Goal: Check status: Check status

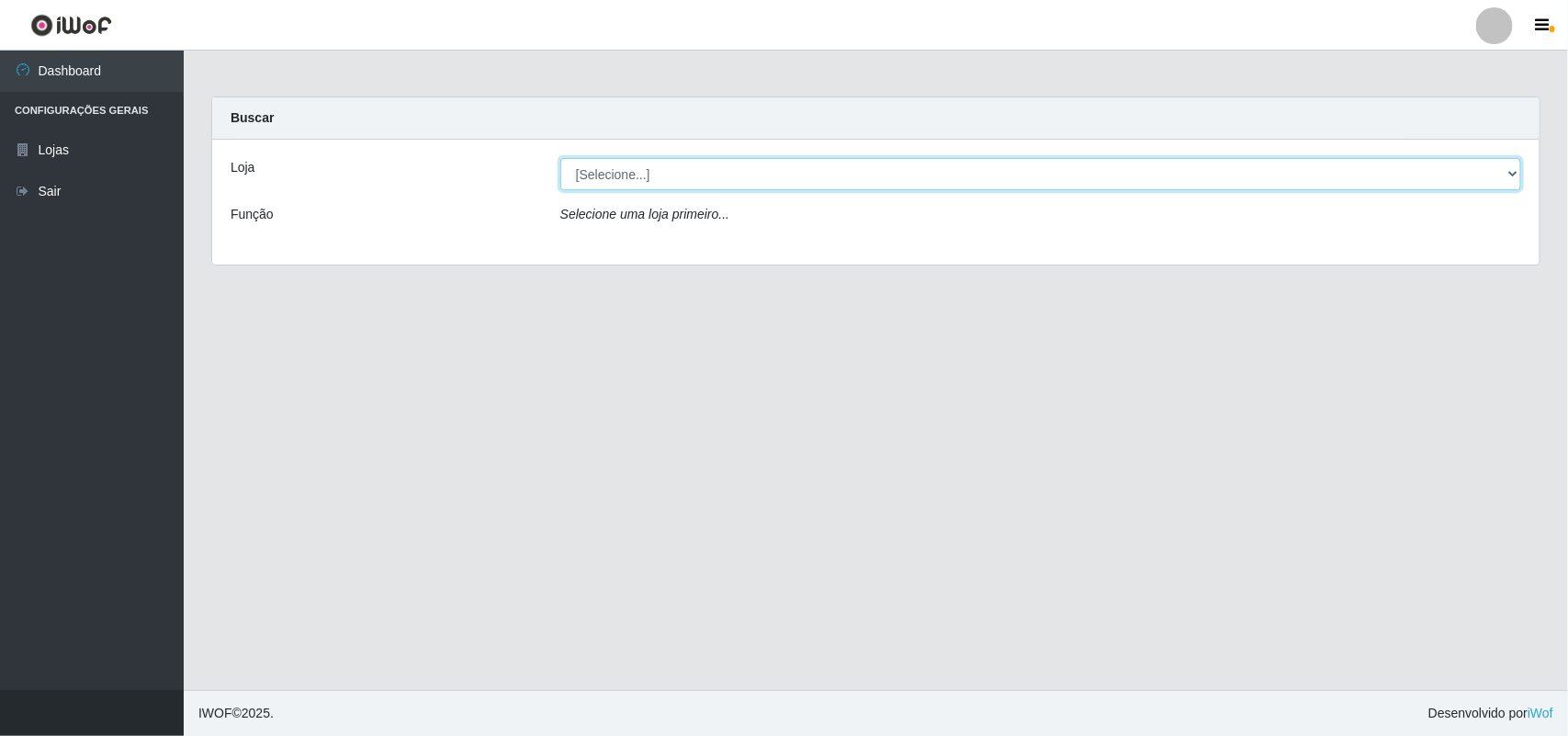
click at [778, 179] on select "[Selecione...] Bemais Supermercados - B11 Manaíra" at bounding box center [1041, 174] width 961 height 32
select select "409"
click at [561, 158] on select "[Selecione...] Bemais Supermercados - B11 Manaíra" at bounding box center [1041, 174] width 961 height 32
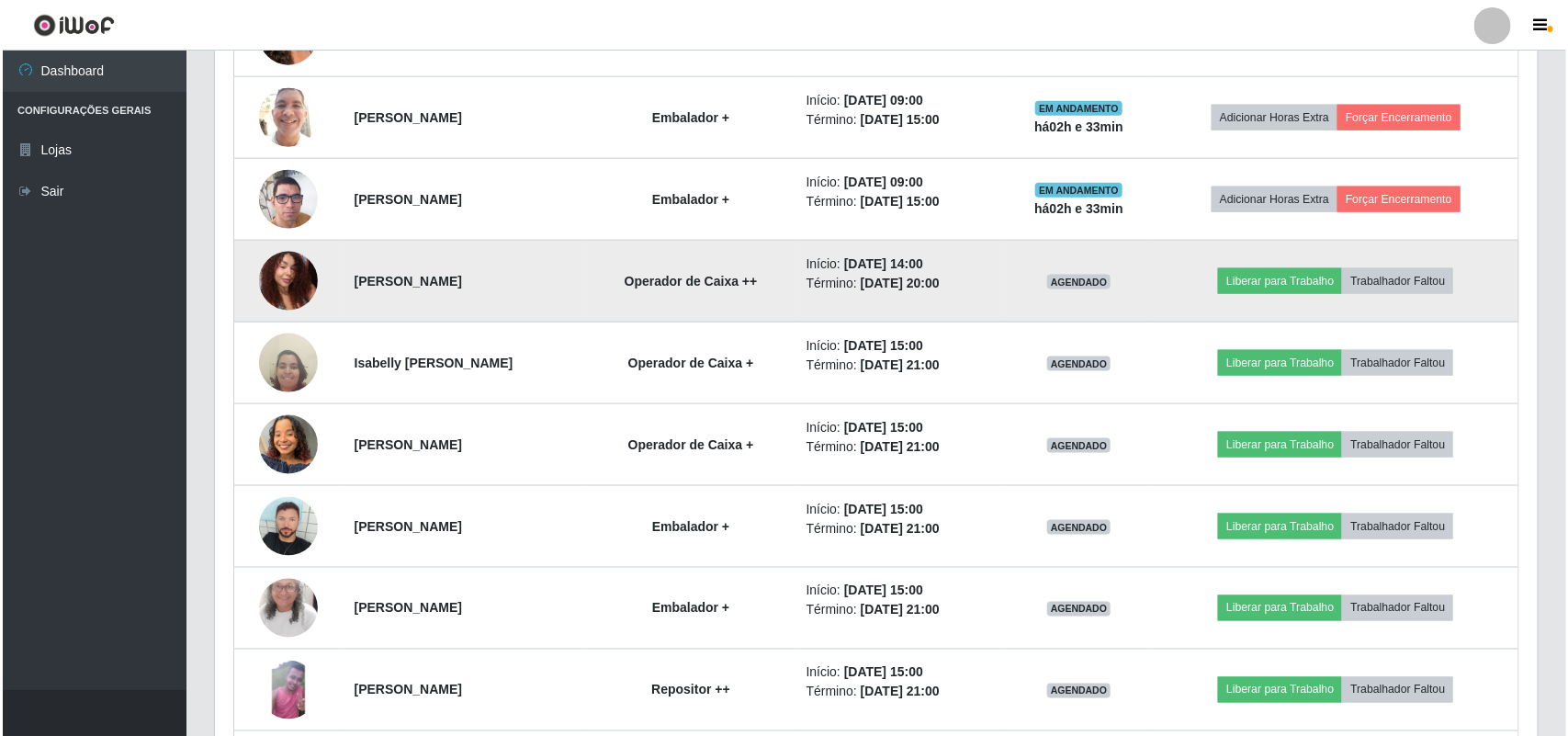
scroll to position [919, 0]
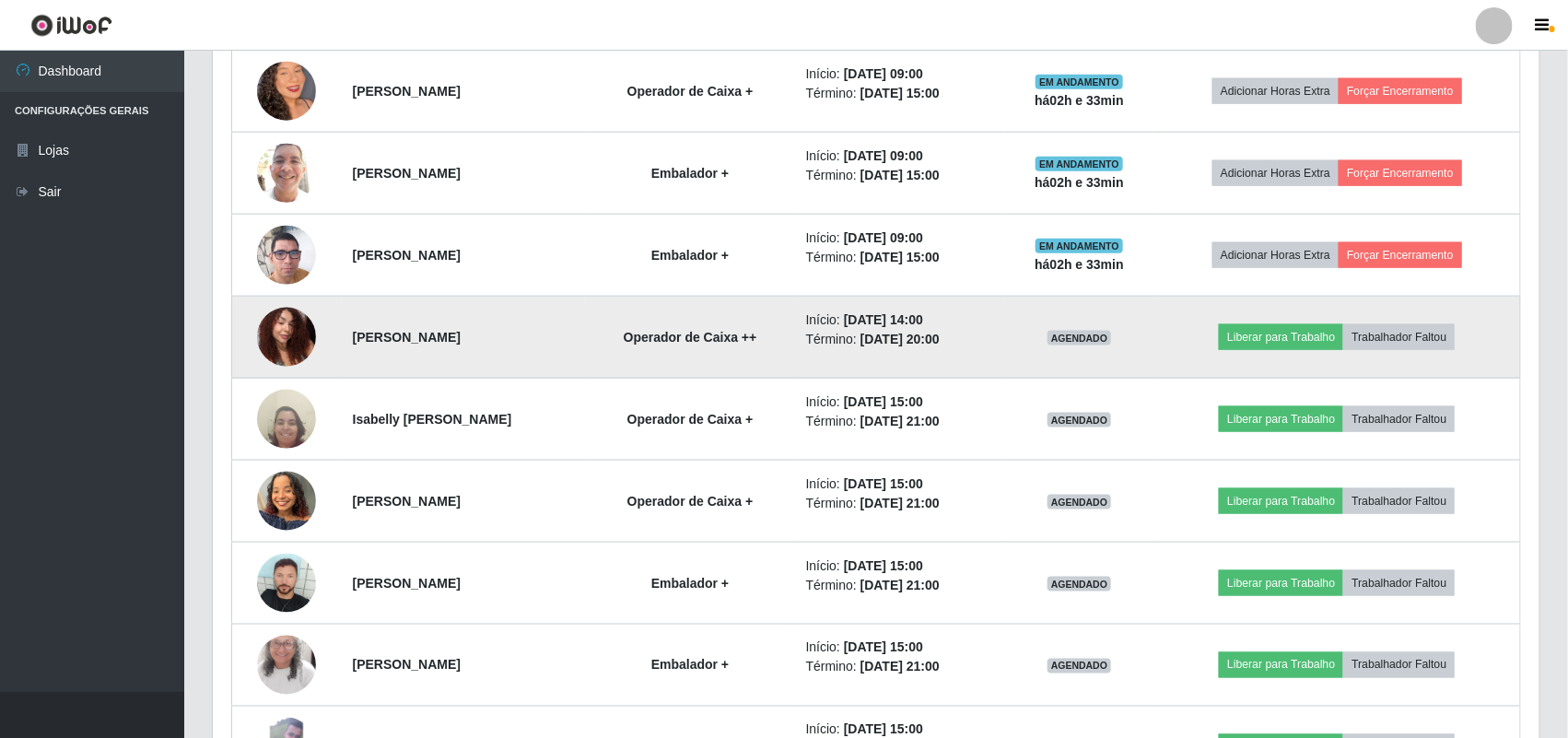
click at [281, 313] on img at bounding box center [287, 336] width 59 height 78
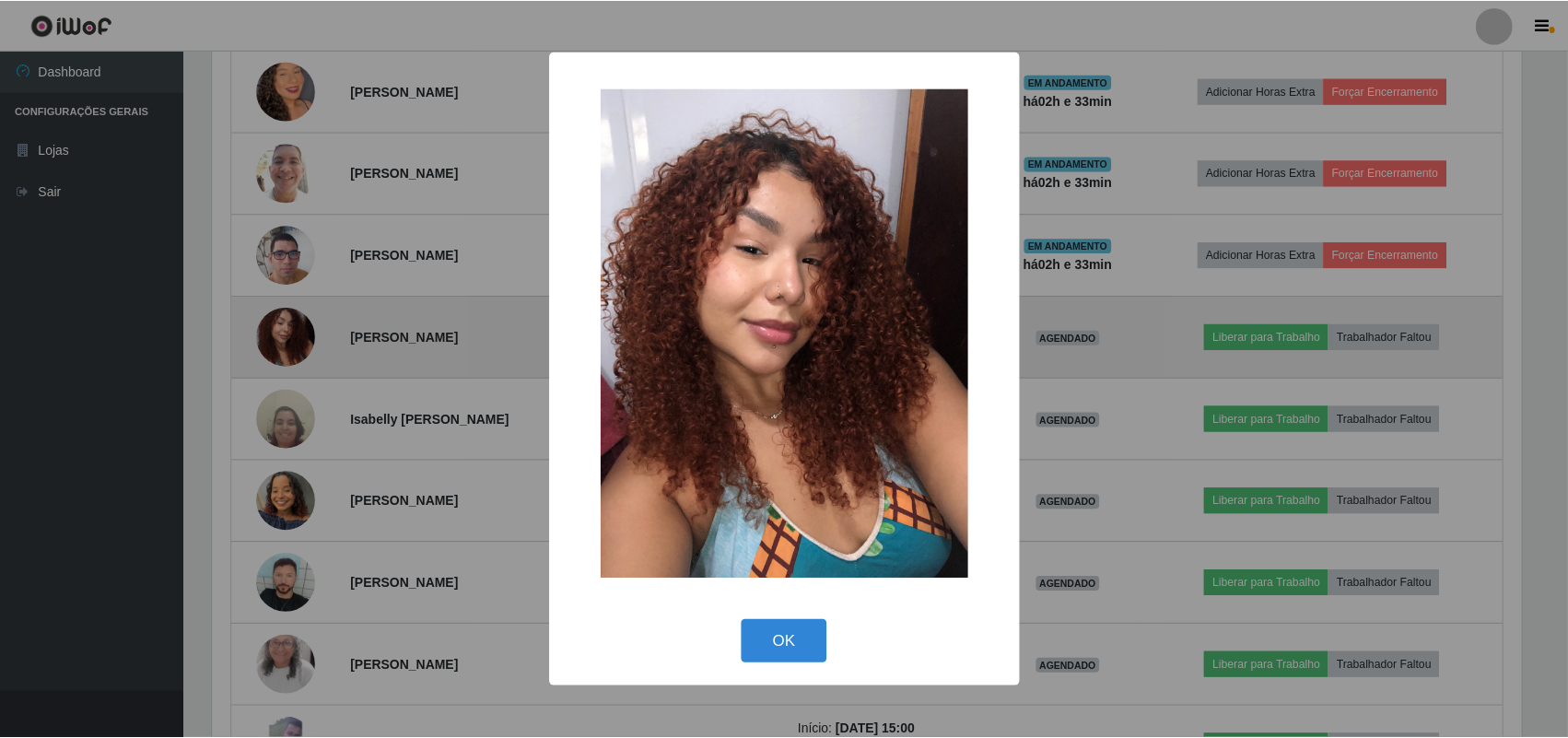
scroll to position [384, 1313]
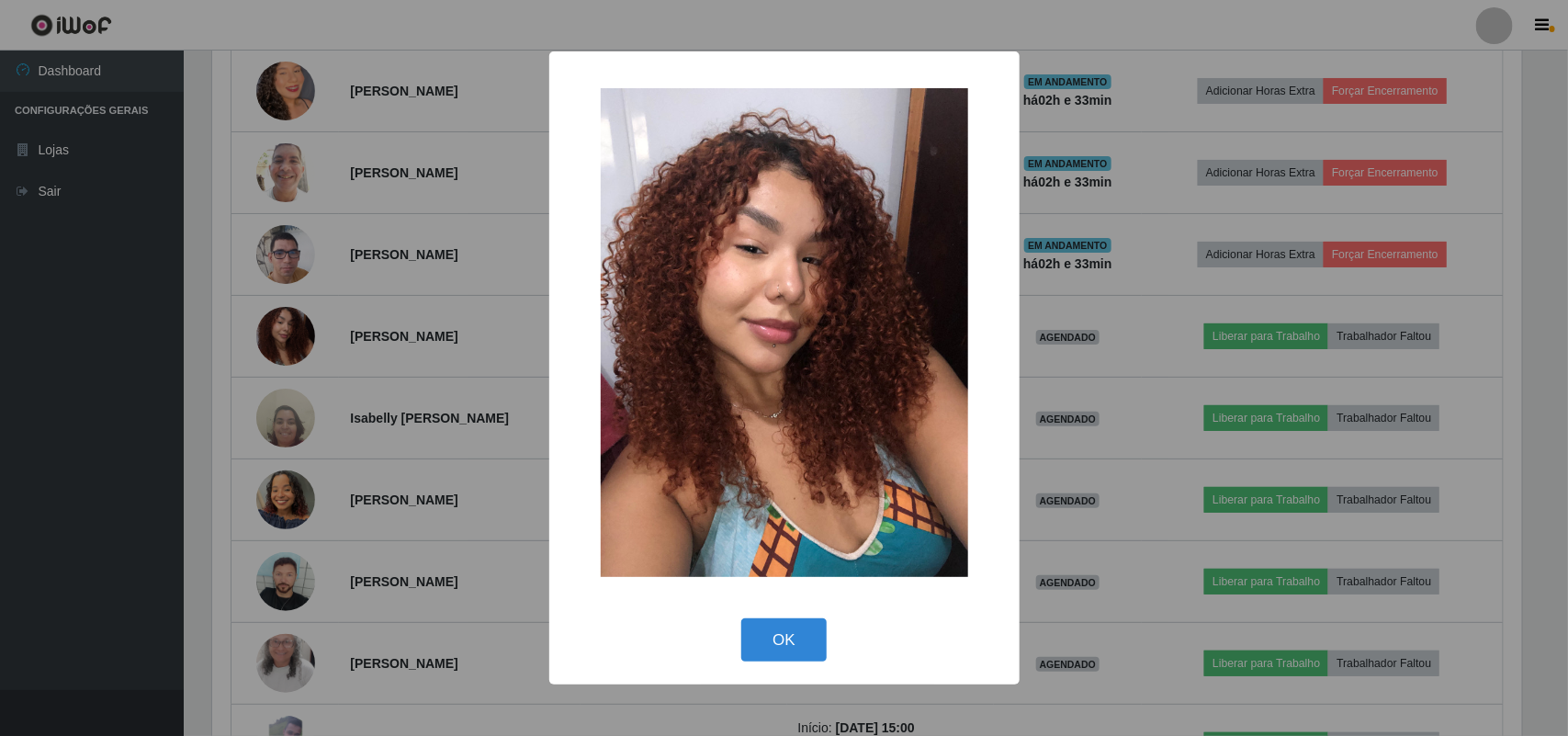
click at [280, 314] on div "× OK Cancel" at bounding box center [784, 368] width 1568 height 736
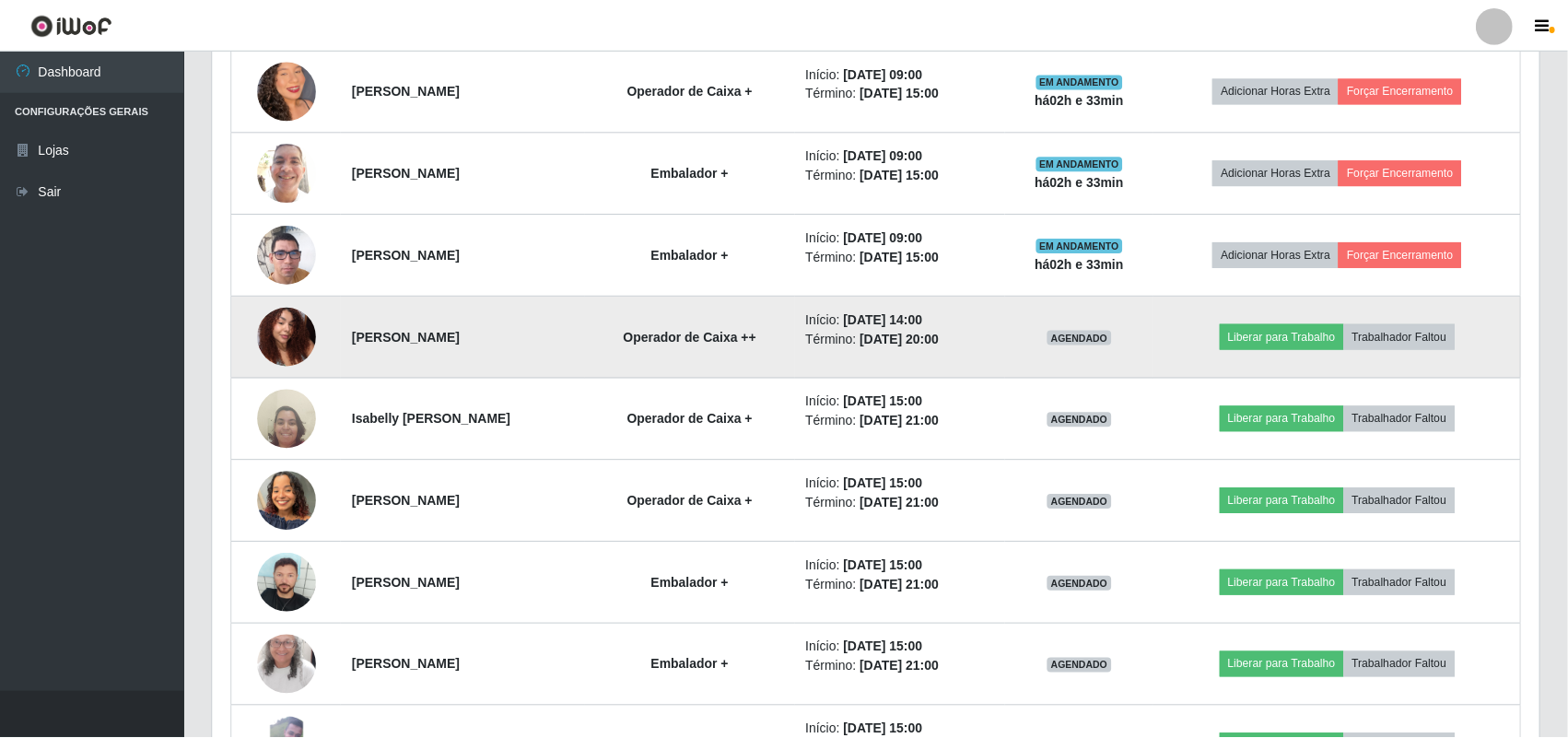
scroll to position [384, 1327]
click at [282, 342] on img at bounding box center [287, 336] width 59 height 78
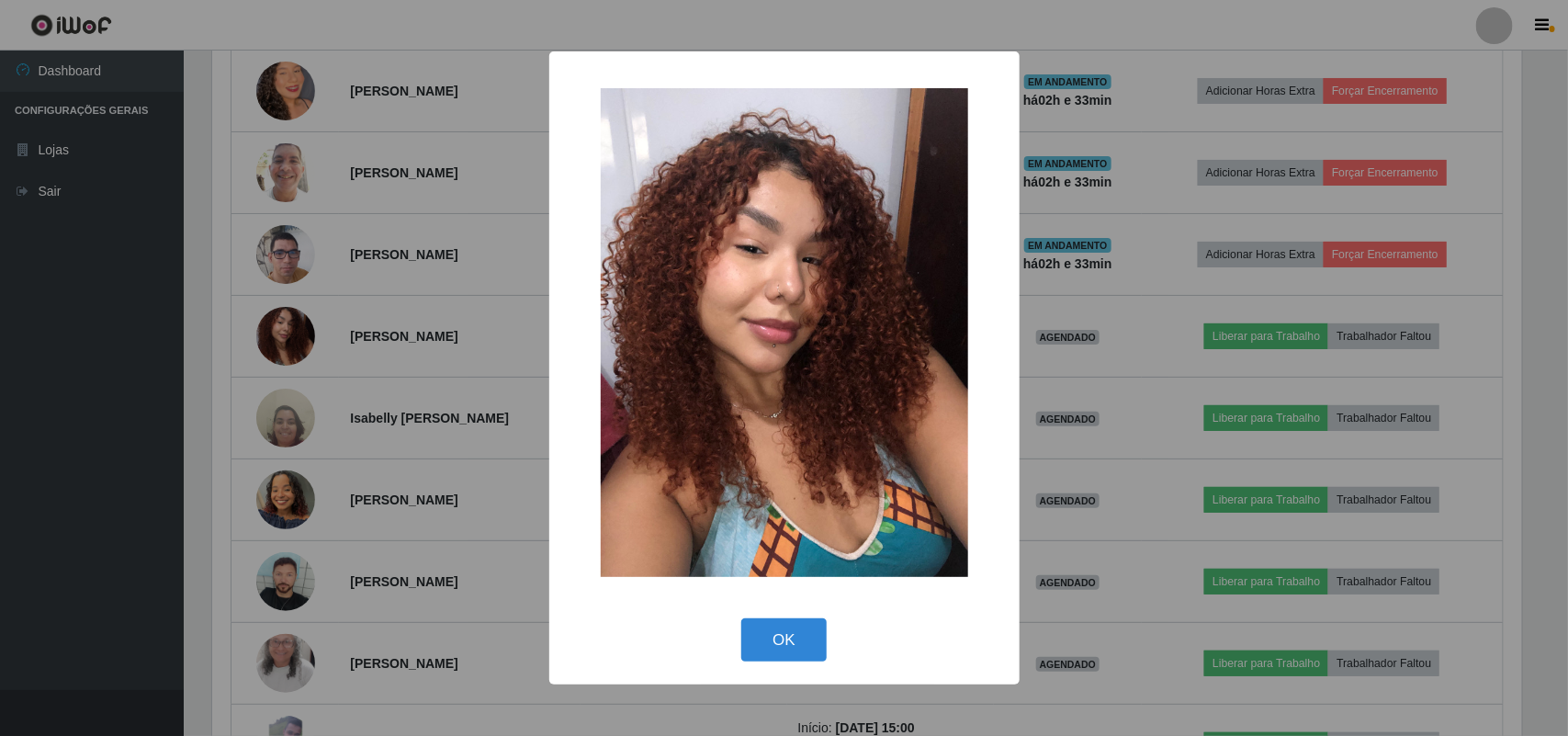
click at [282, 341] on div "× OK Cancel" at bounding box center [784, 368] width 1568 height 736
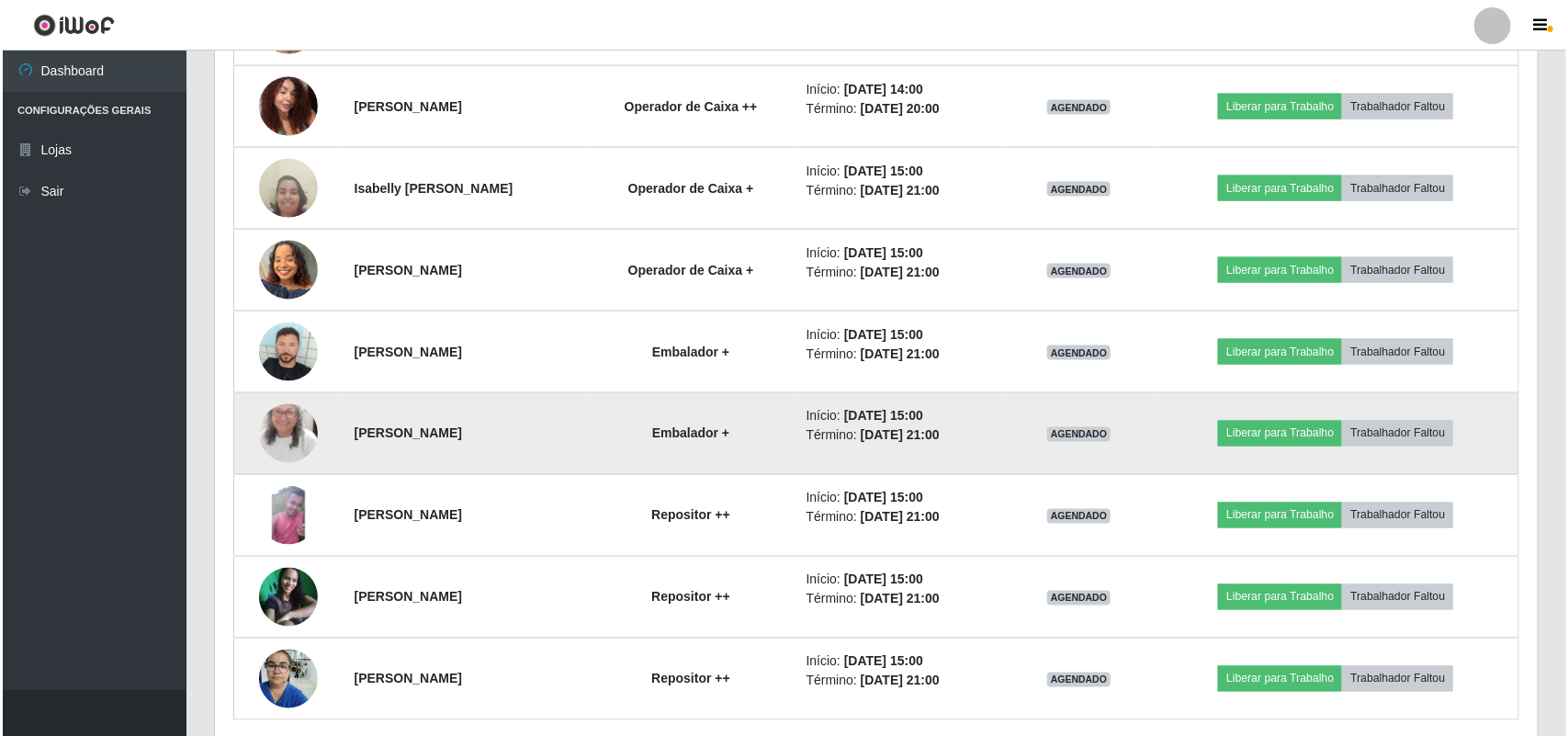
scroll to position [1224, 0]
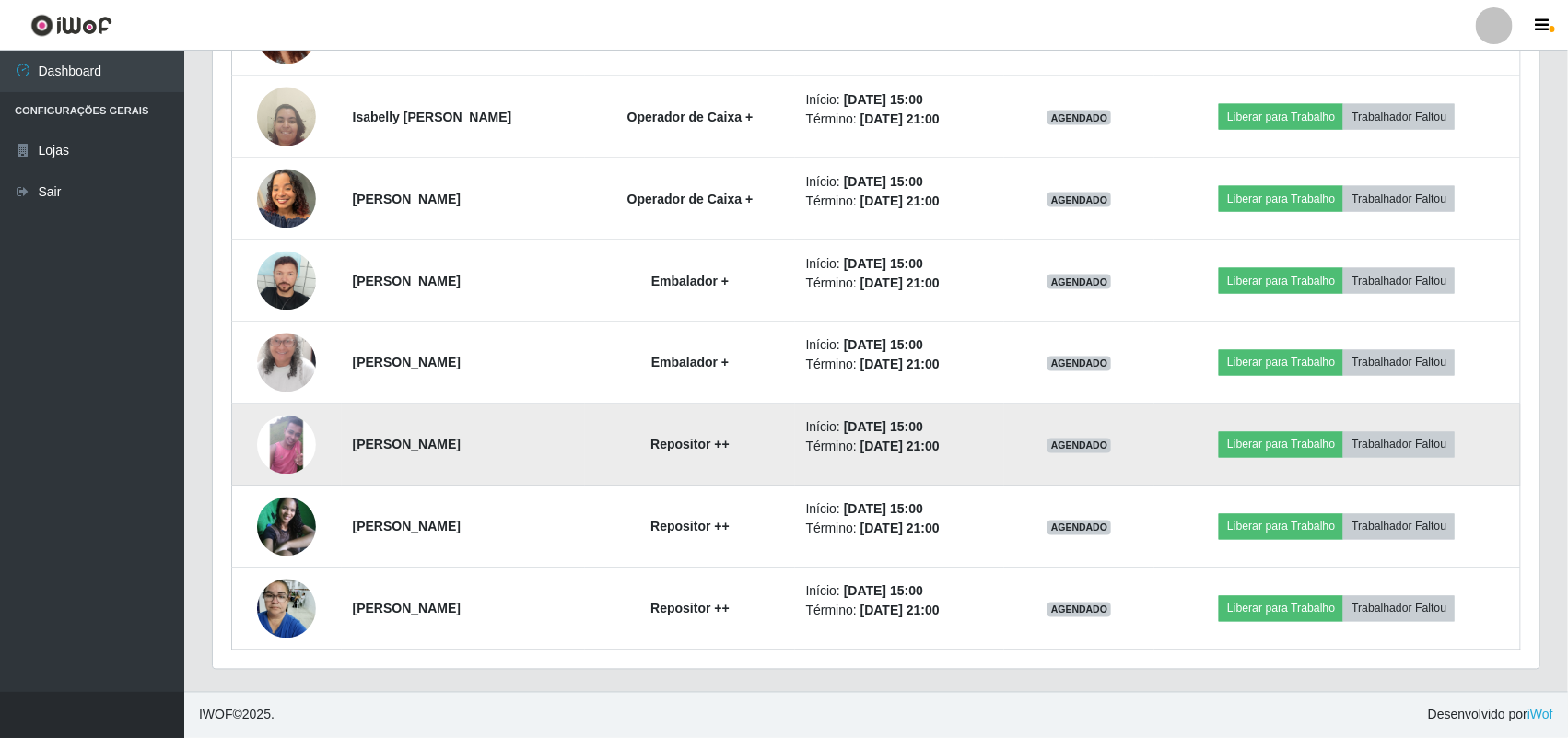
click at [286, 426] on img at bounding box center [287, 445] width 59 height 59
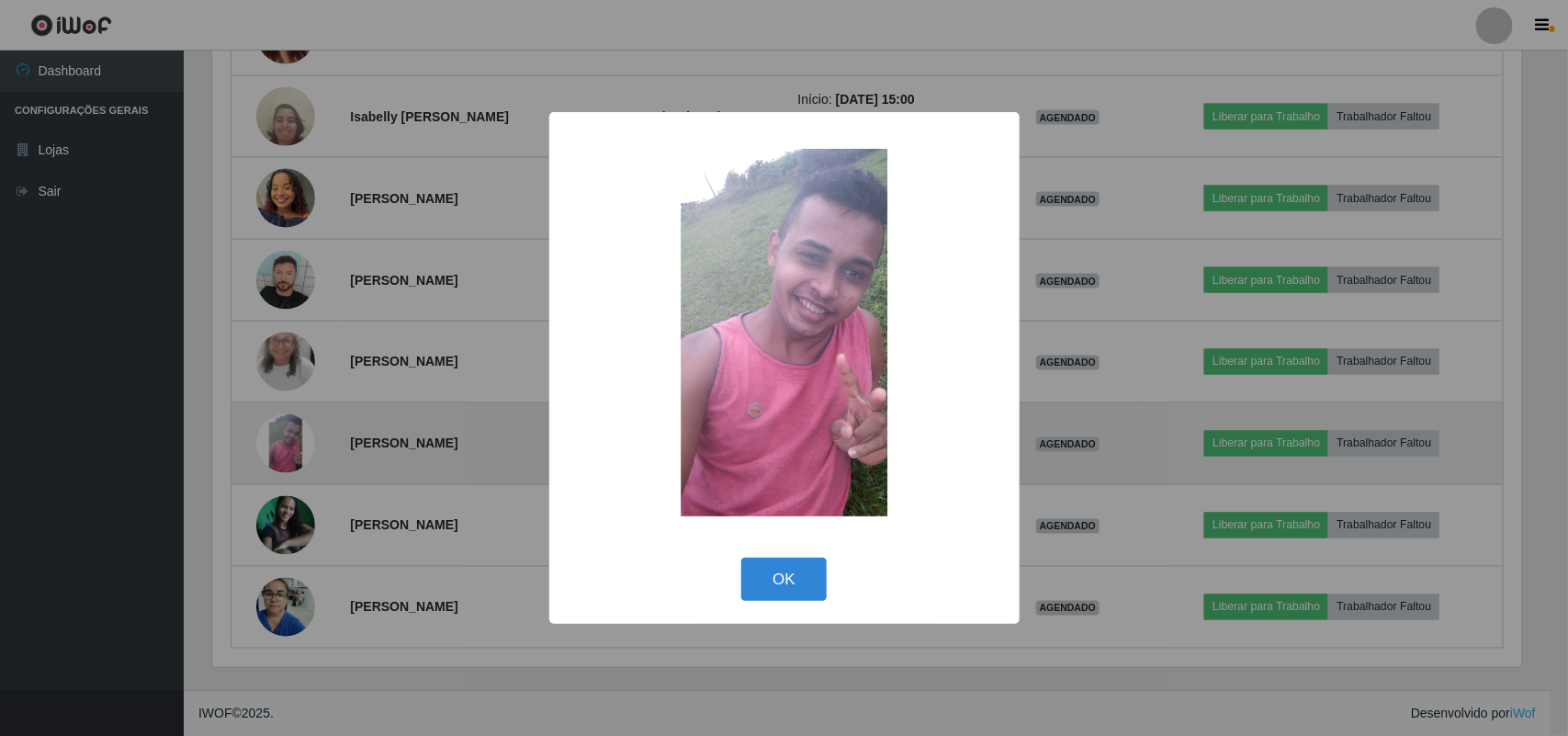
click at [285, 424] on div "× OK Cancel" at bounding box center [784, 368] width 1568 height 736
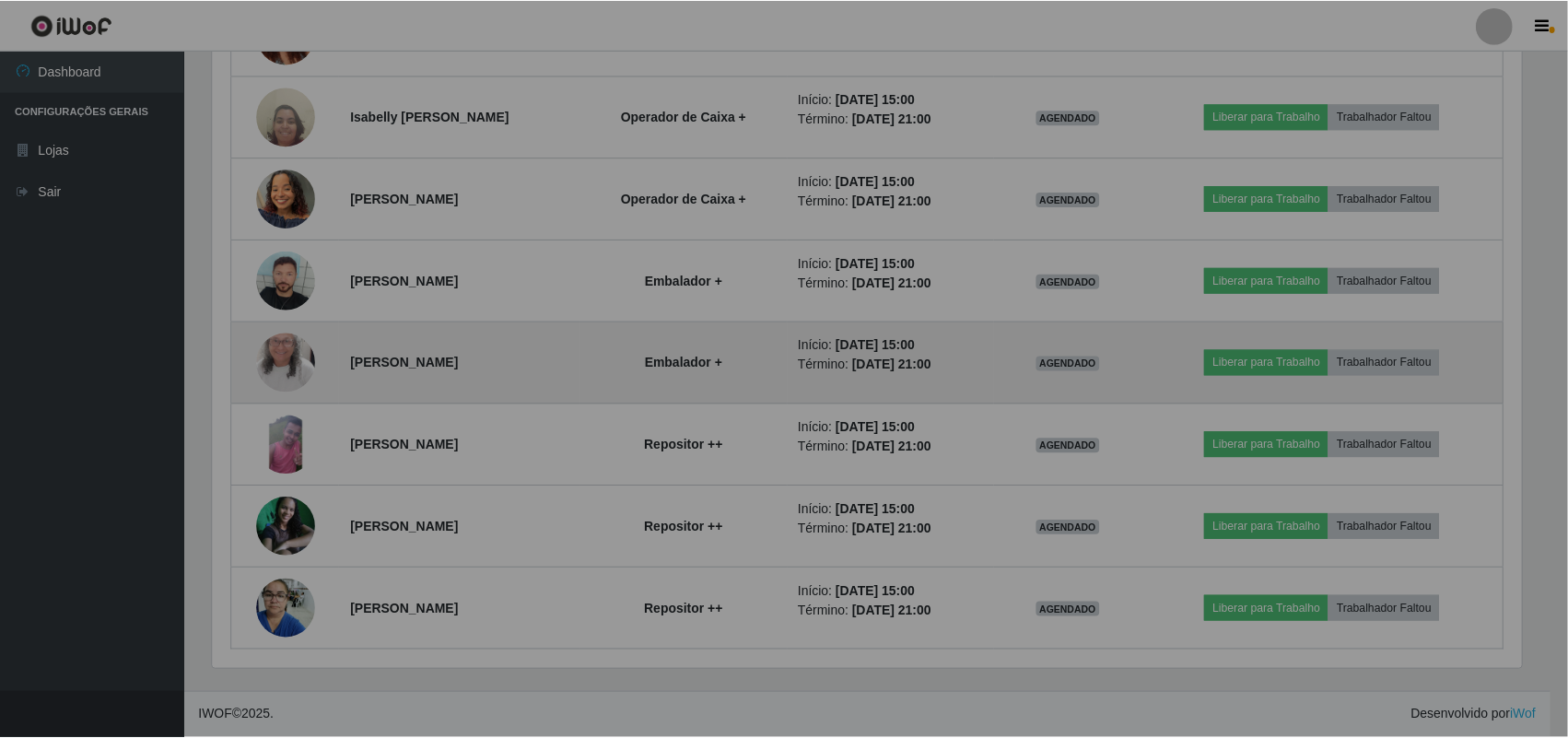
scroll to position [384, 1327]
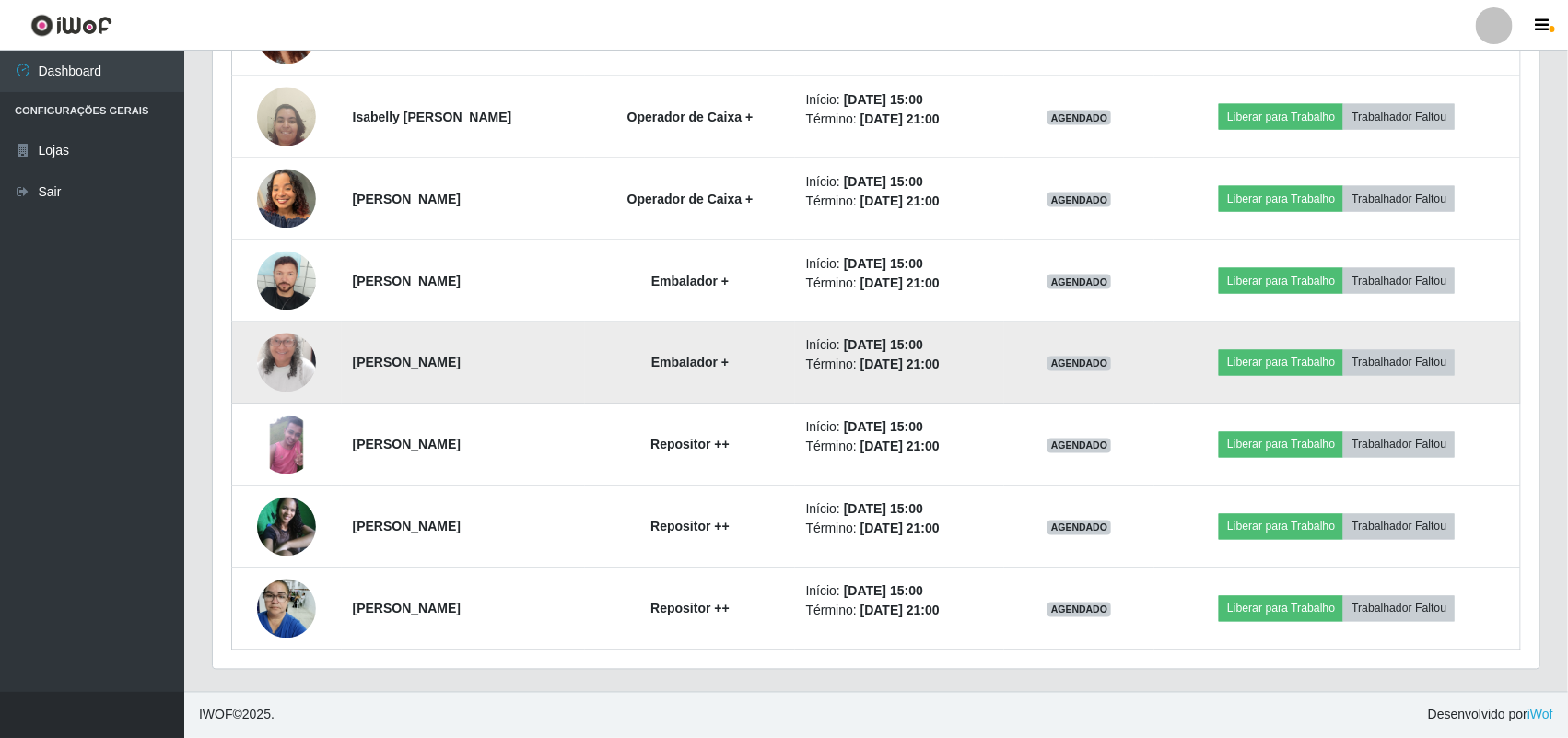
click at [274, 367] on img at bounding box center [287, 363] width 59 height 128
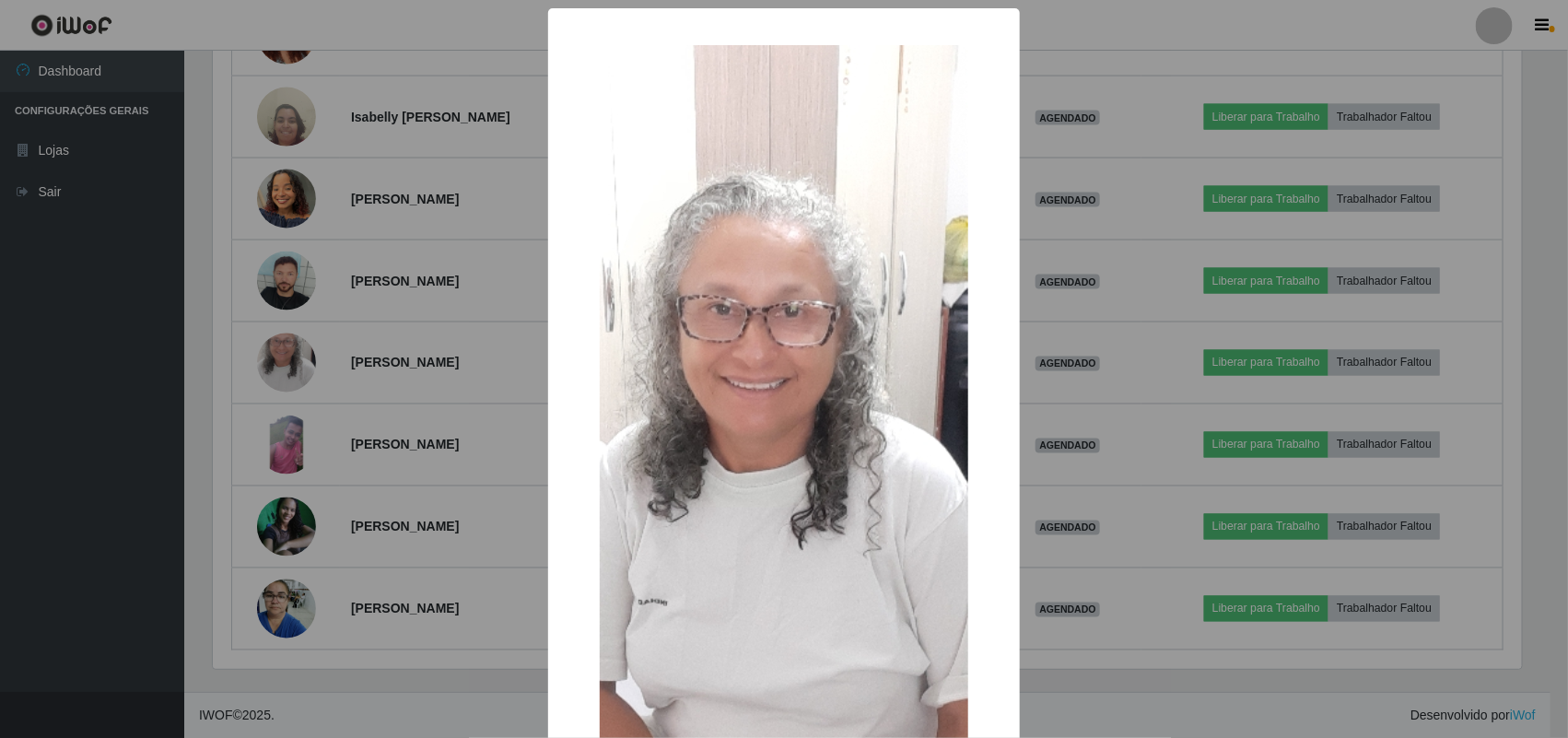
scroll to position [384, 1313]
click at [269, 350] on div "× OK Cancel" at bounding box center [786, 369] width 1573 height 738
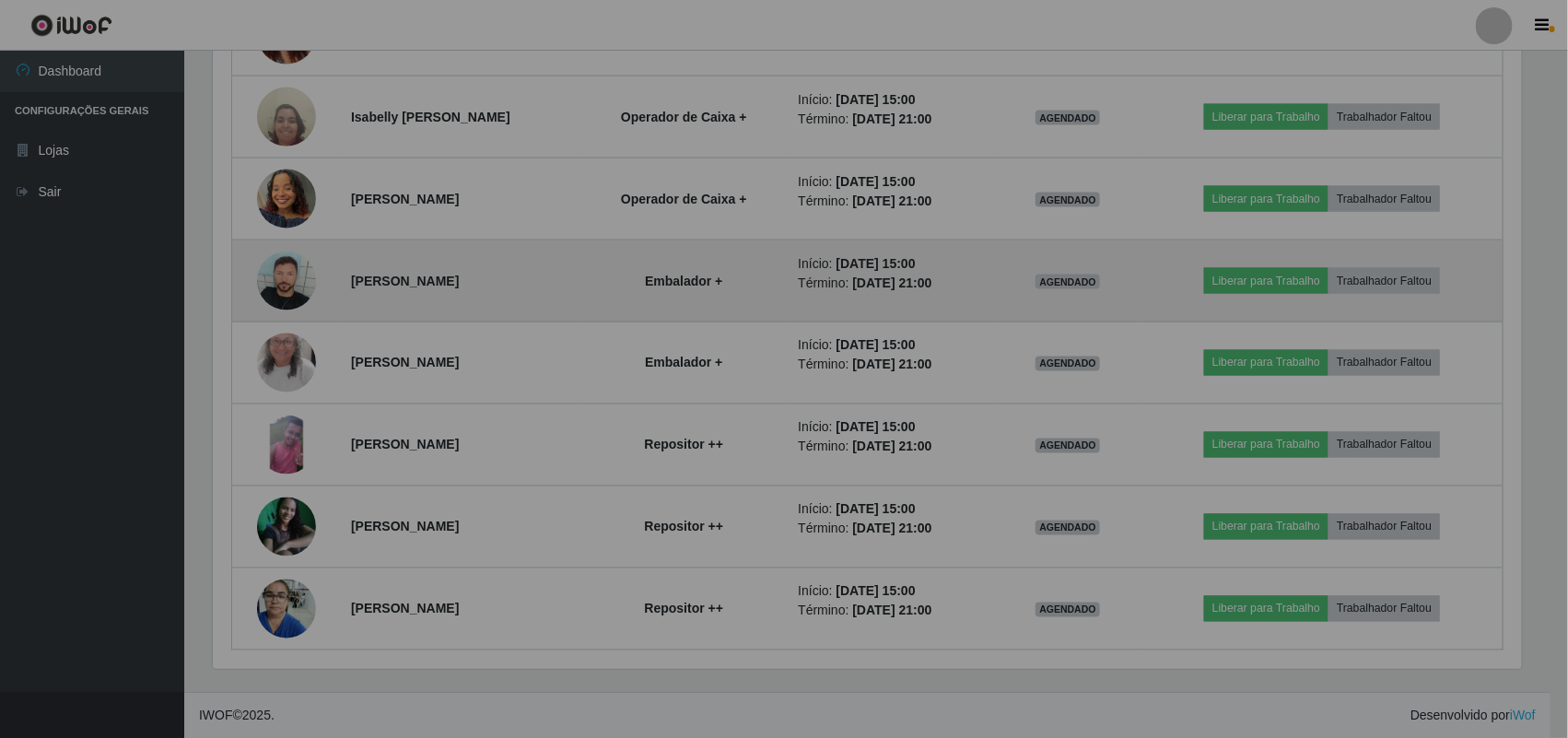
scroll to position [384, 1327]
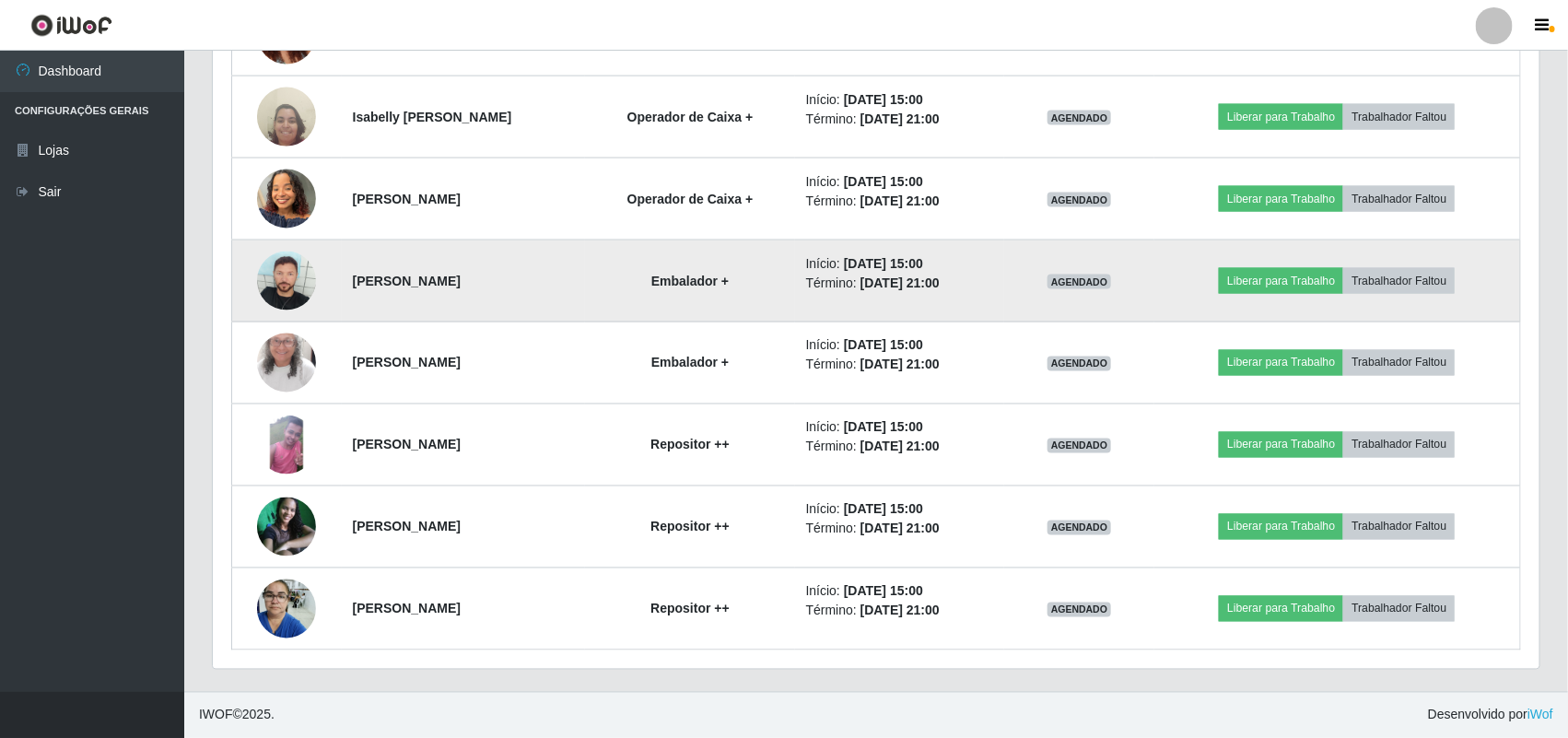
click at [263, 294] on img at bounding box center [287, 281] width 59 height 59
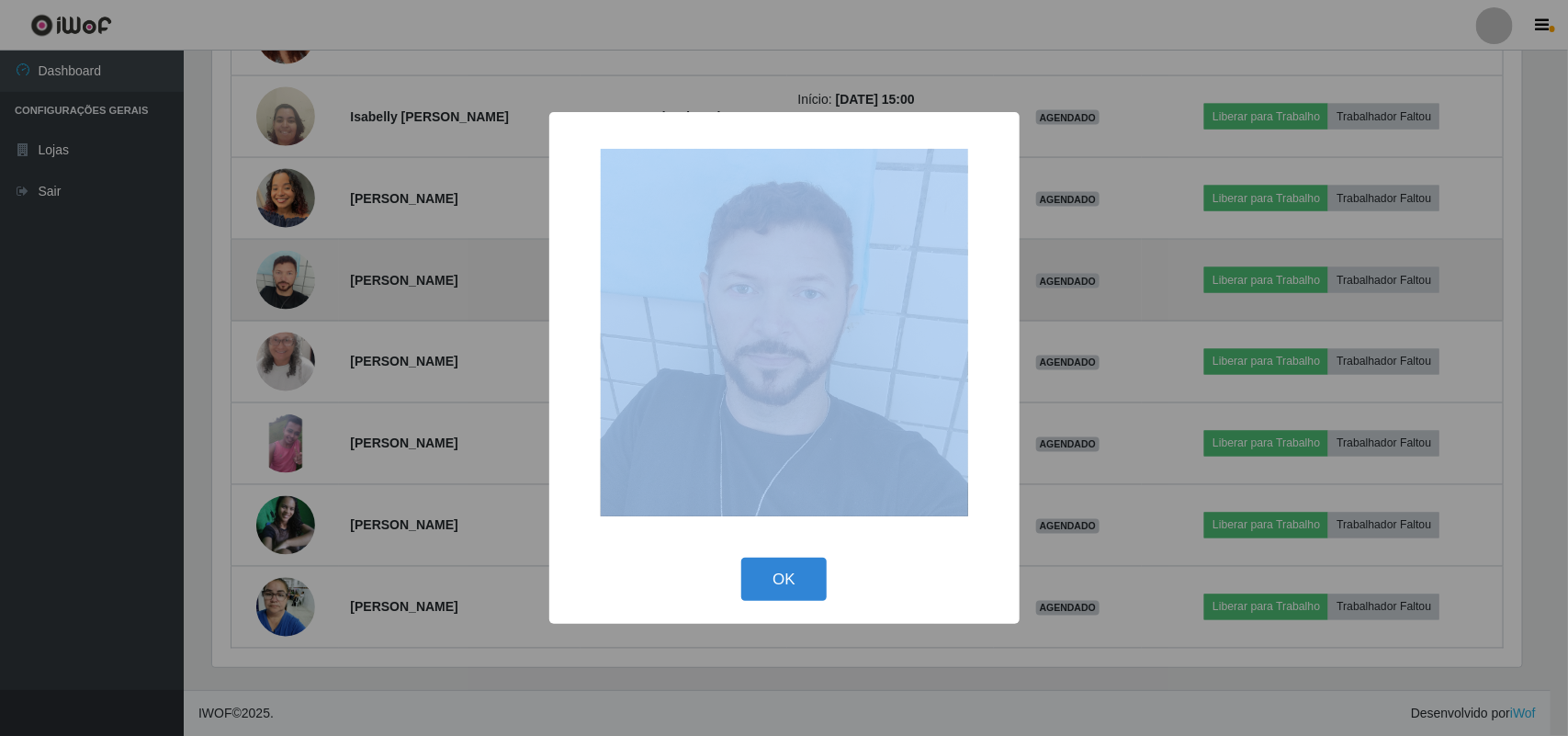
click at [262, 294] on div "× OK Cancel" at bounding box center [784, 368] width 1568 height 736
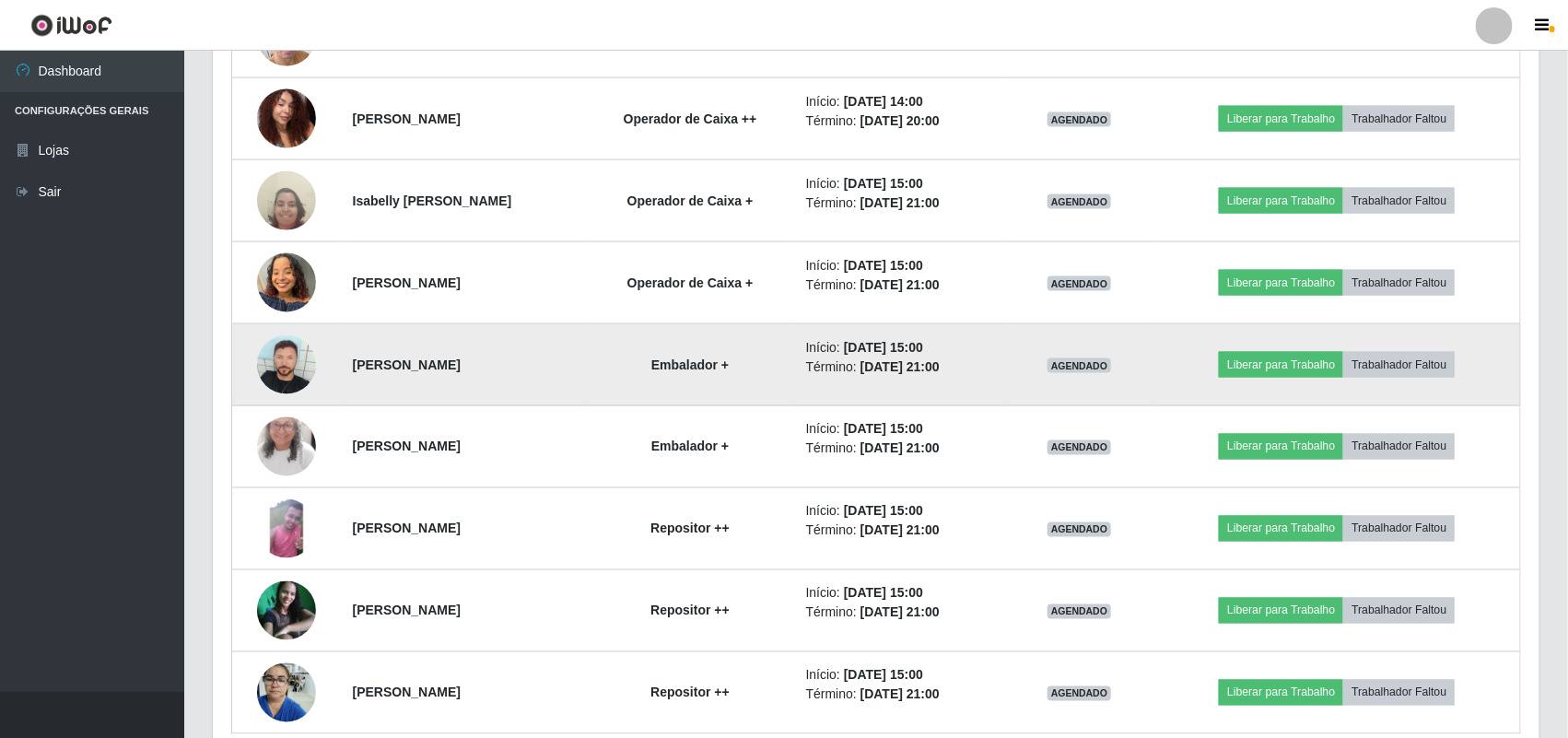
scroll to position [881, 0]
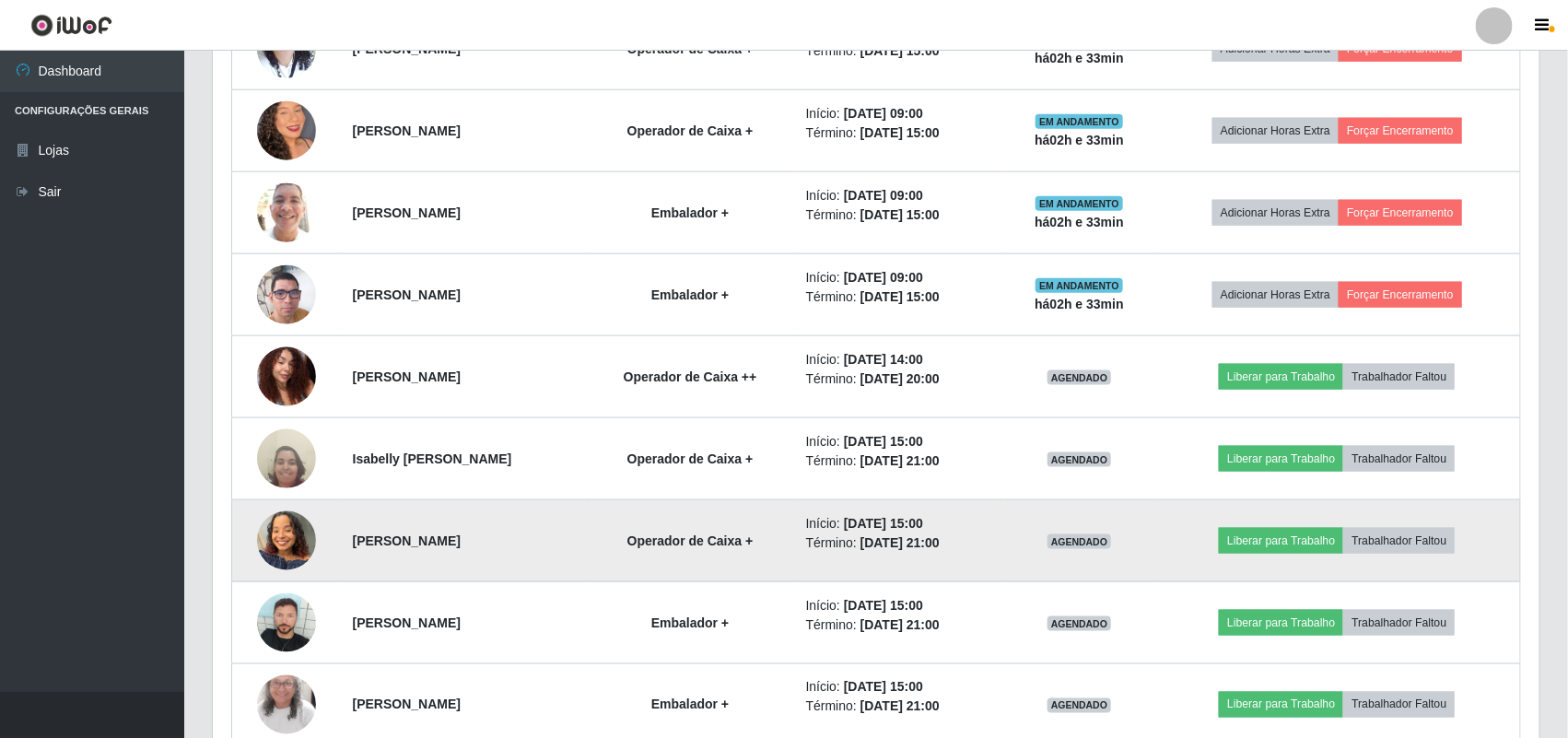
click at [311, 533] on td at bounding box center [286, 541] width 109 height 82
click at [299, 540] on img at bounding box center [287, 540] width 59 height 78
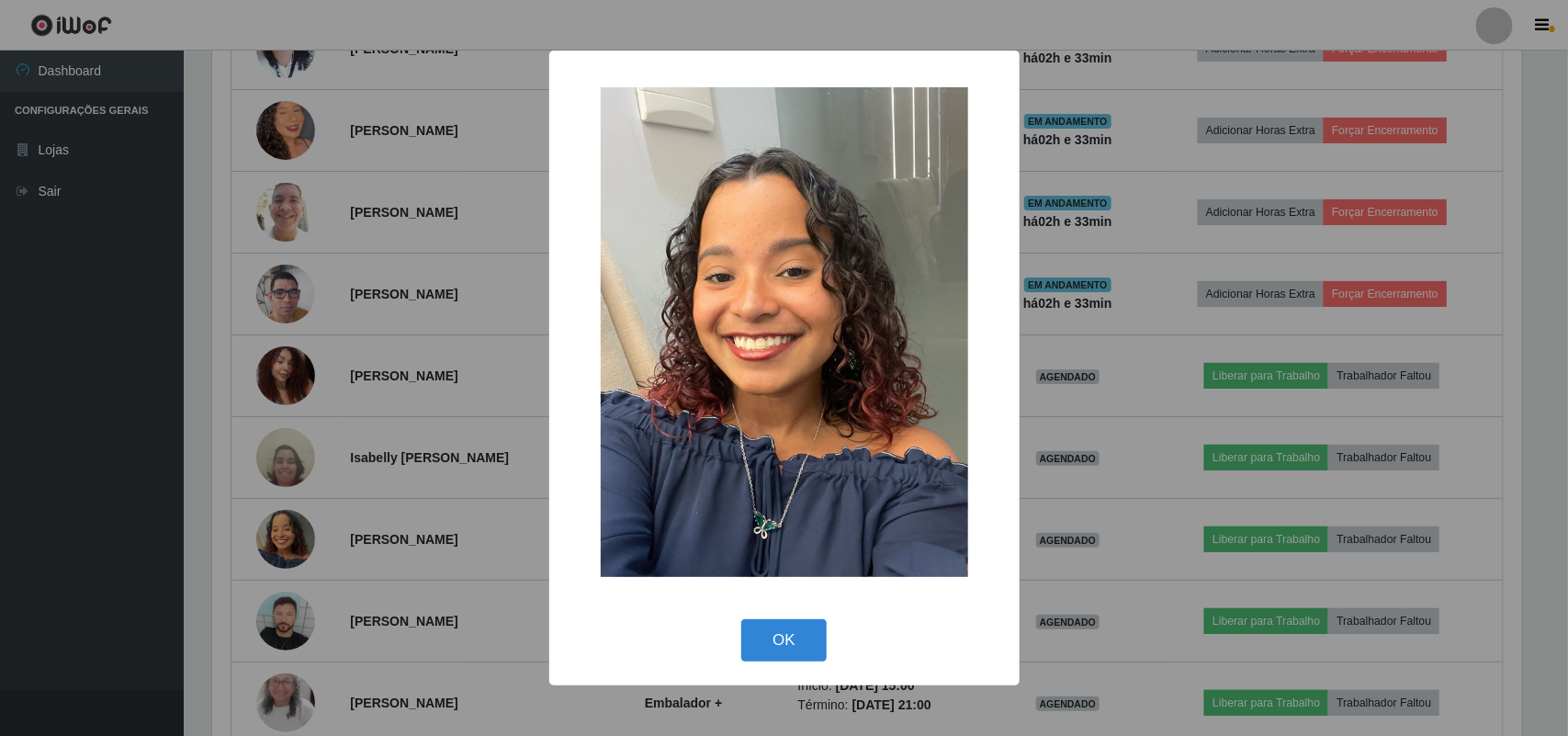
click at [295, 539] on div "× OK Cancel" at bounding box center [784, 368] width 1568 height 736
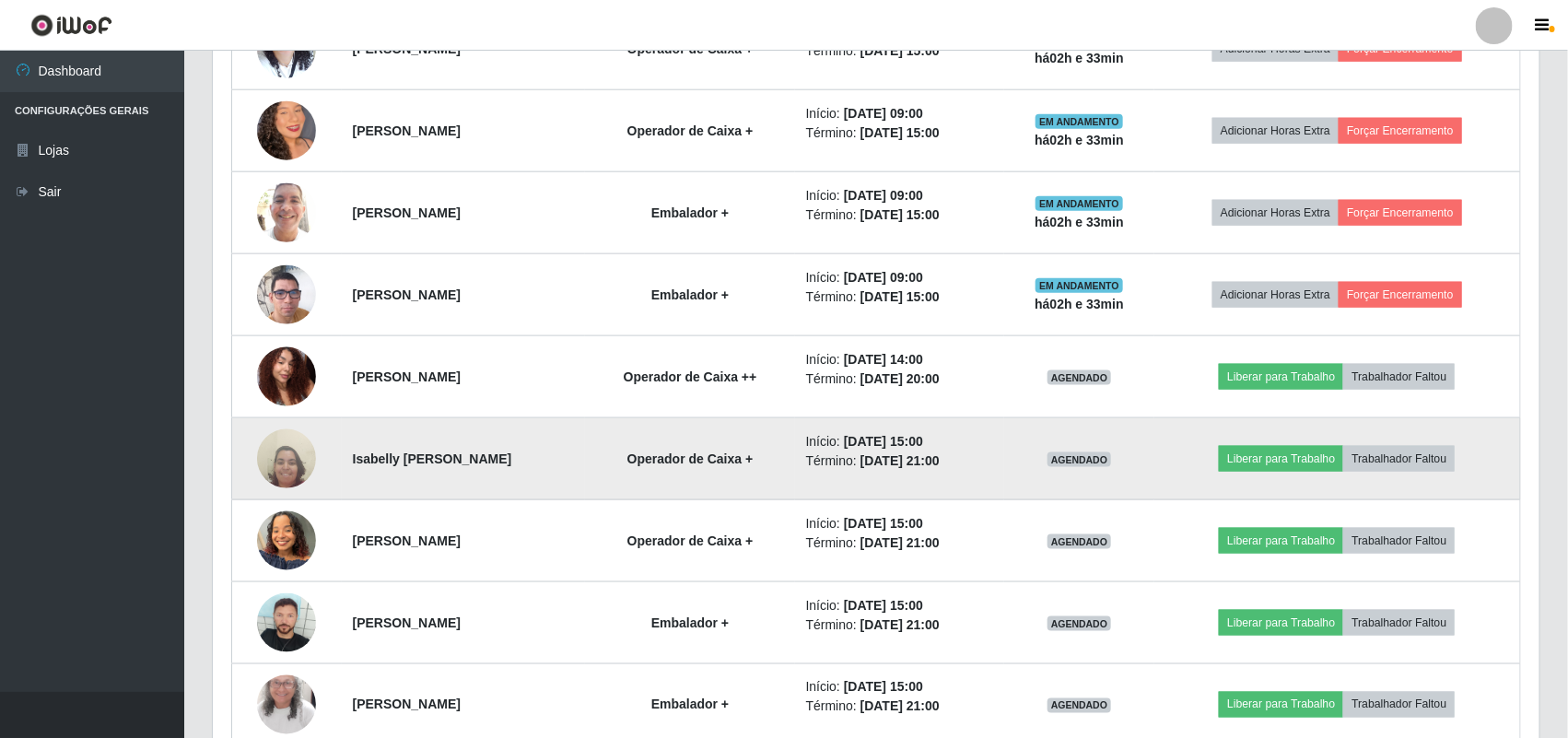
click at [270, 467] on img at bounding box center [287, 458] width 59 height 79
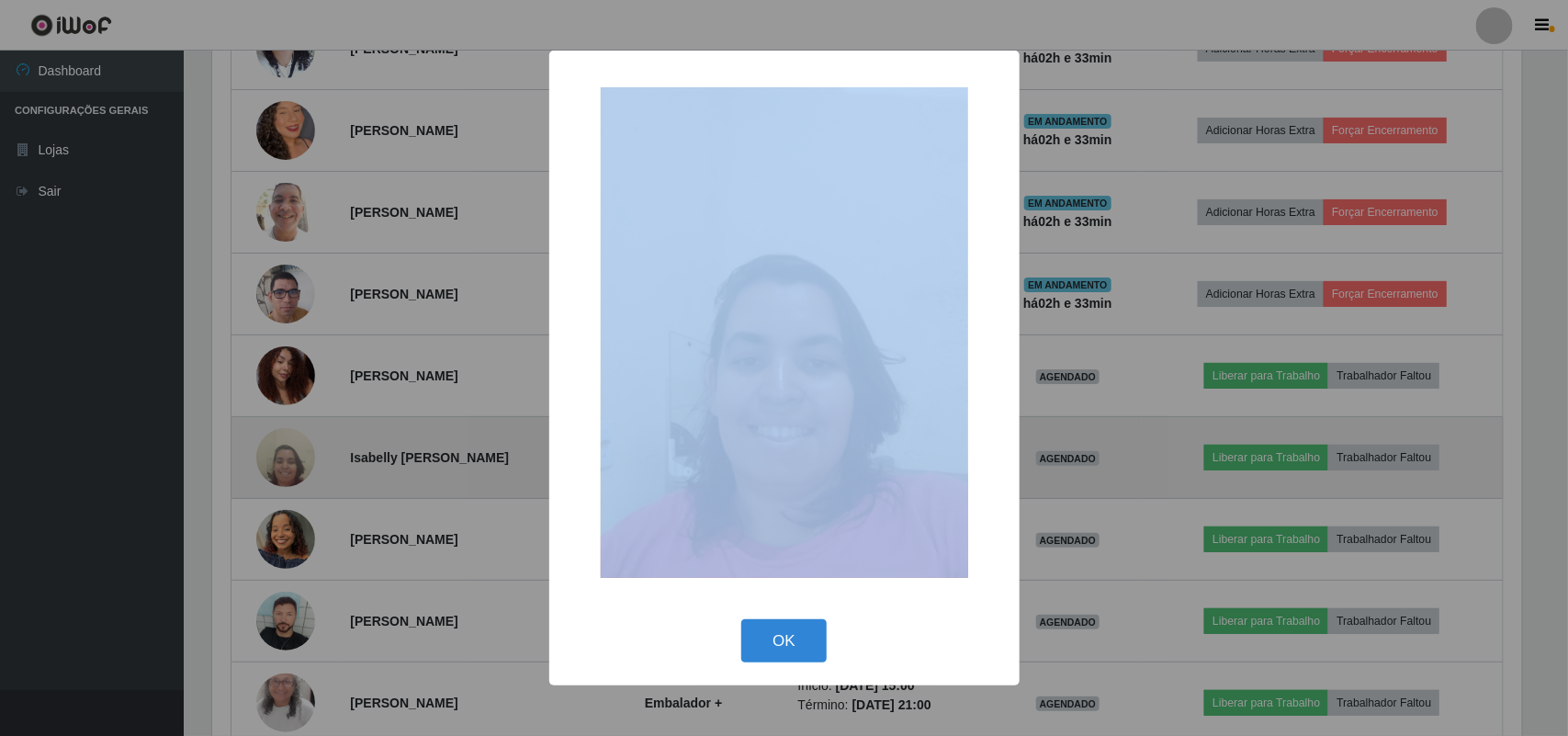
click at [269, 466] on div "× OK Cancel" at bounding box center [784, 368] width 1568 height 736
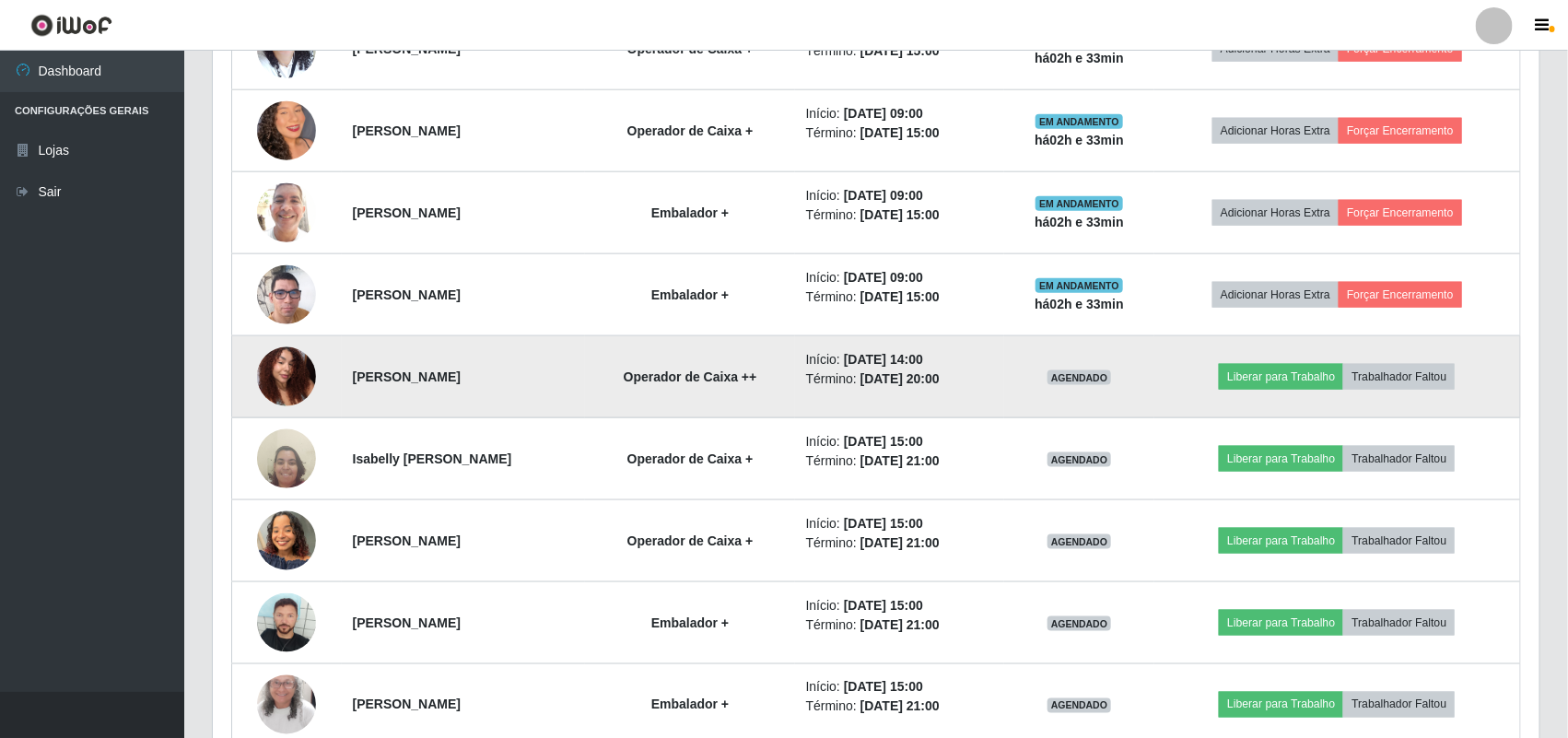
click at [277, 348] on td at bounding box center [286, 377] width 109 height 82
click at [277, 357] on img at bounding box center [287, 376] width 59 height 78
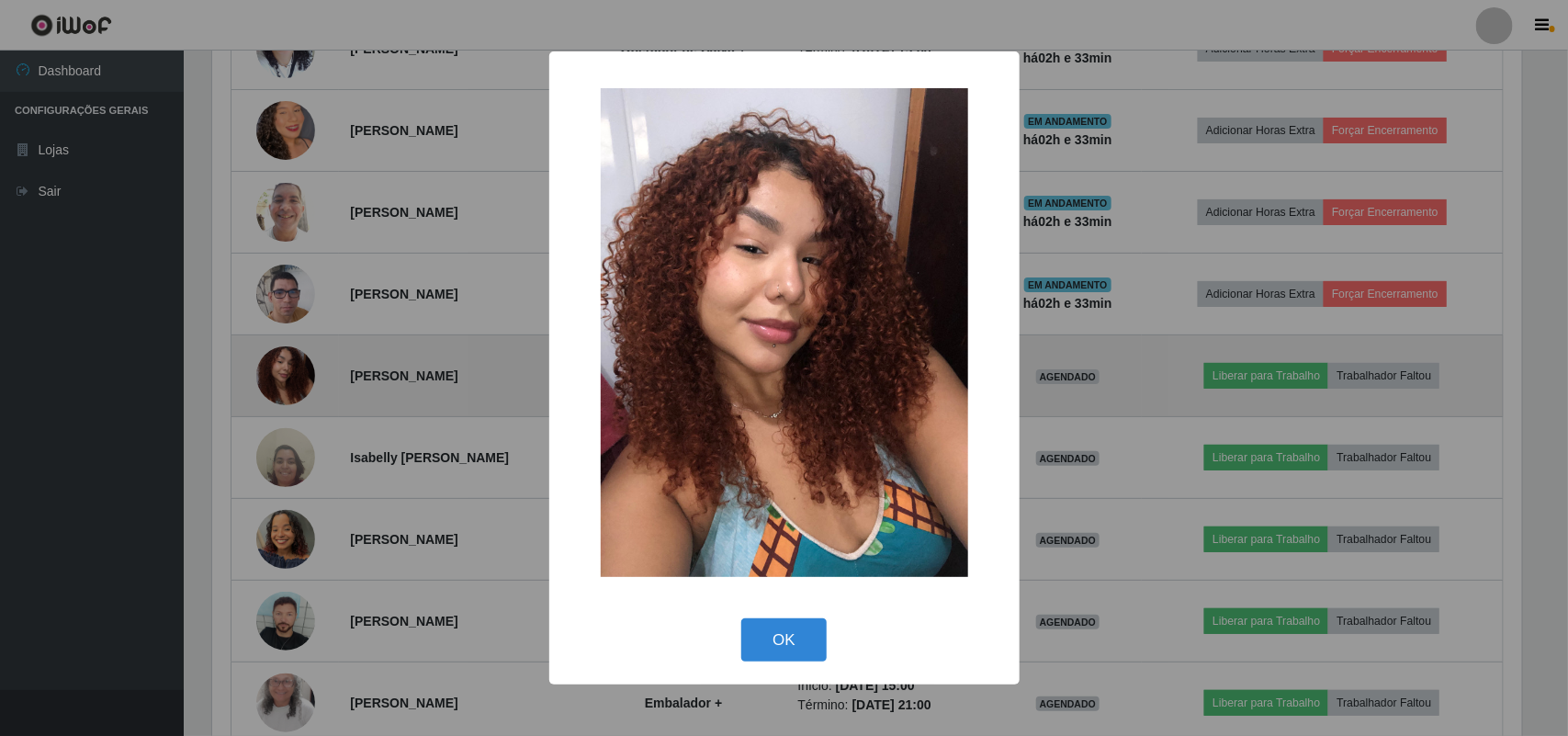
click at [281, 386] on div "× OK Cancel" at bounding box center [784, 368] width 1568 height 736
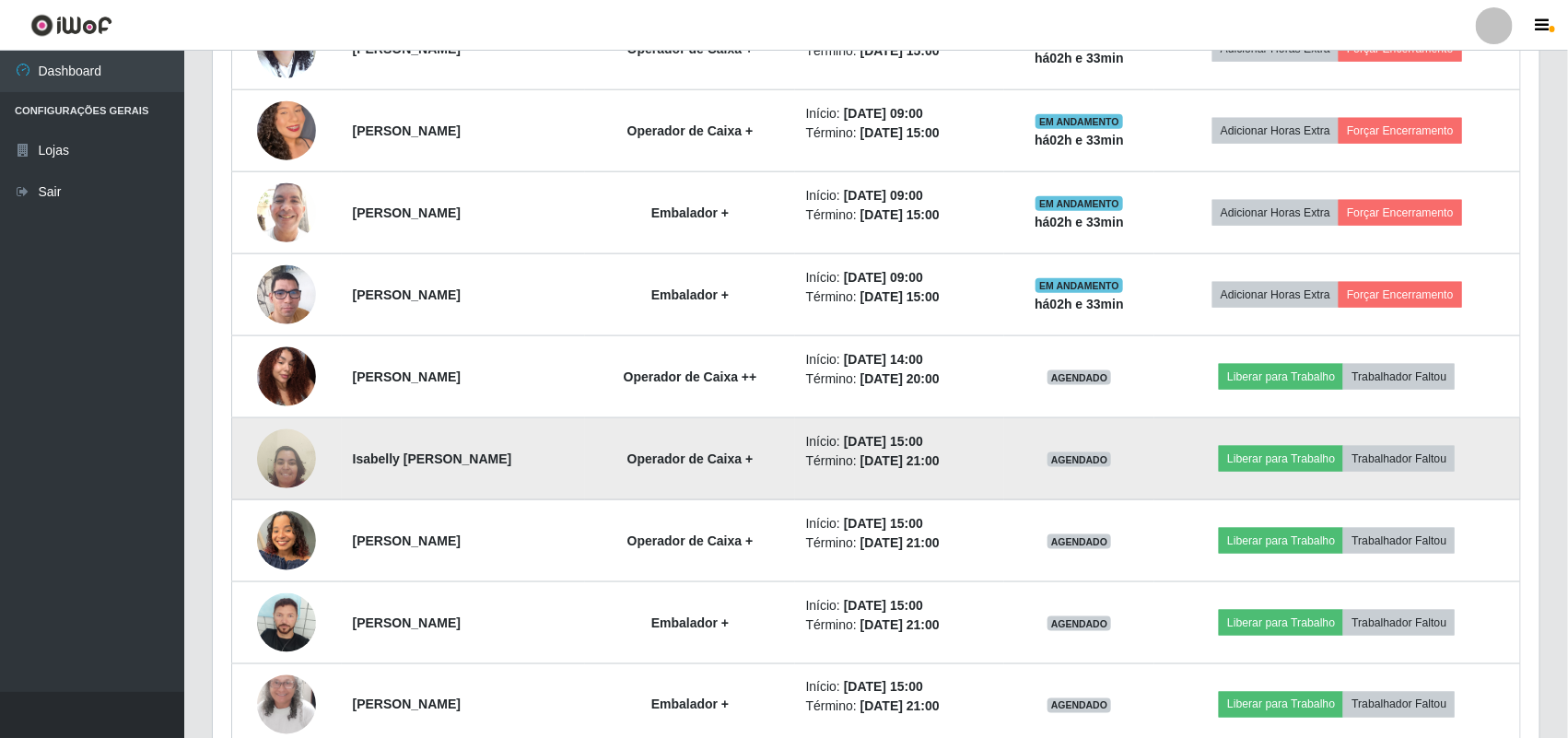
click at [300, 467] on img at bounding box center [287, 458] width 59 height 79
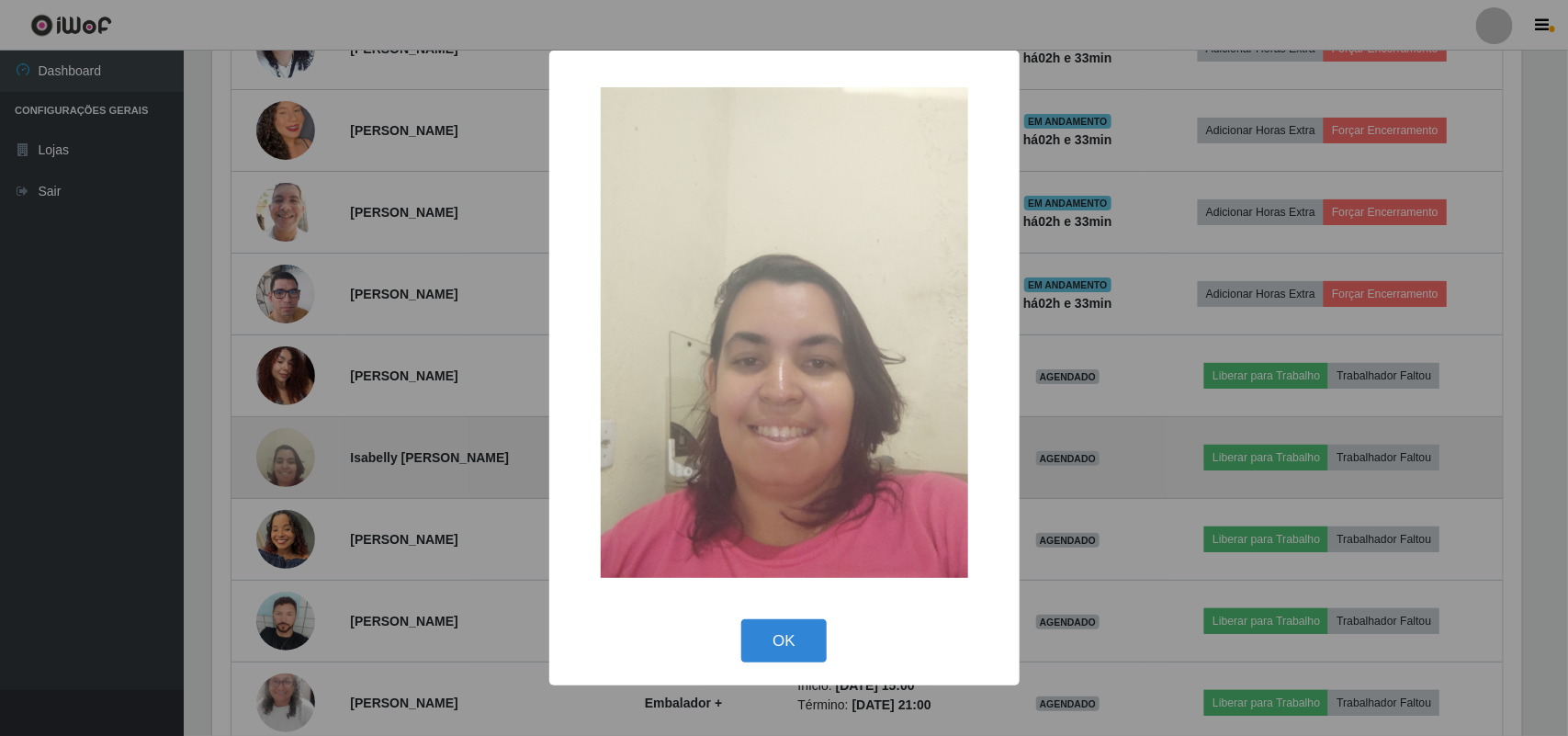
click at [299, 466] on div "× OK Cancel" at bounding box center [784, 368] width 1568 height 736
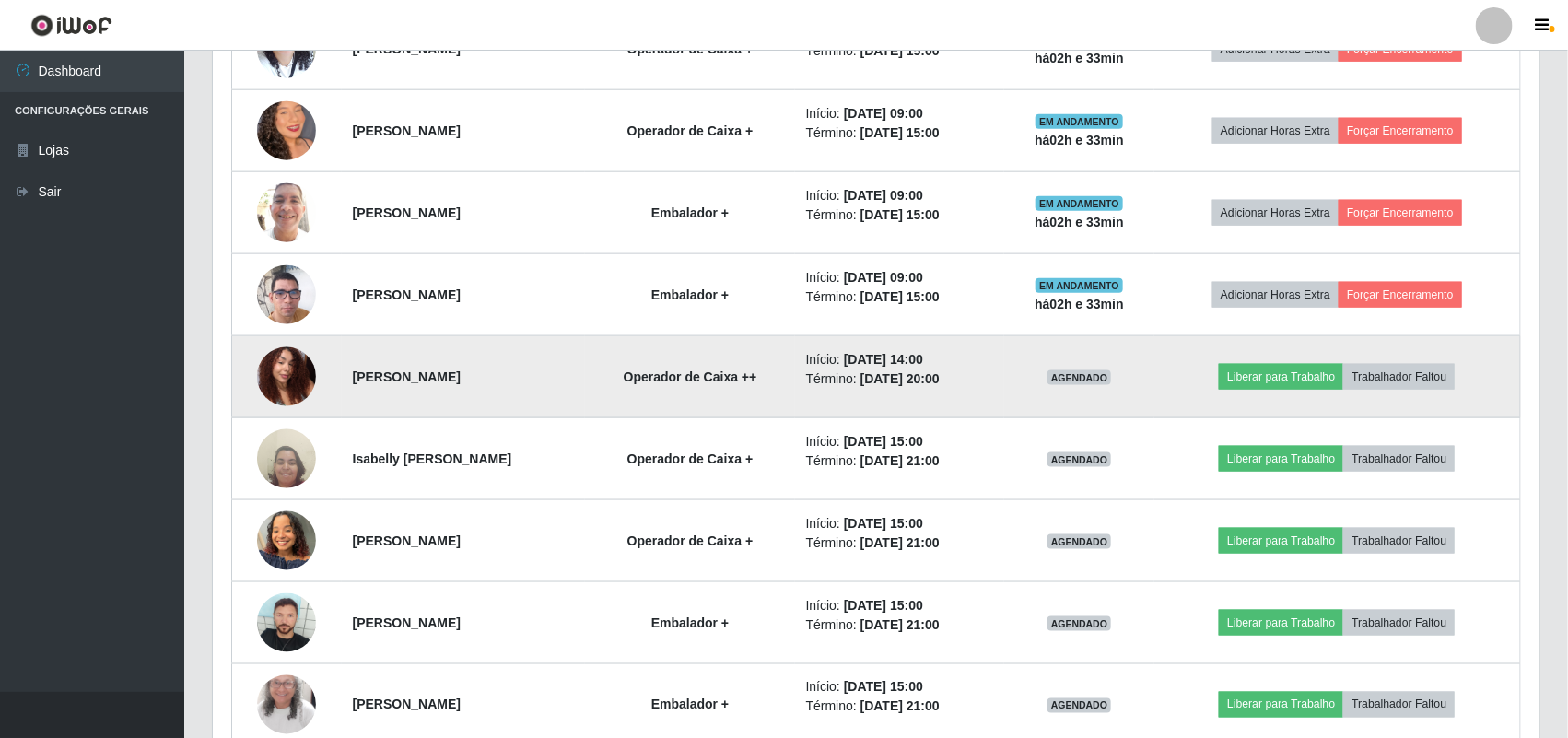
click at [276, 371] on img at bounding box center [287, 376] width 59 height 78
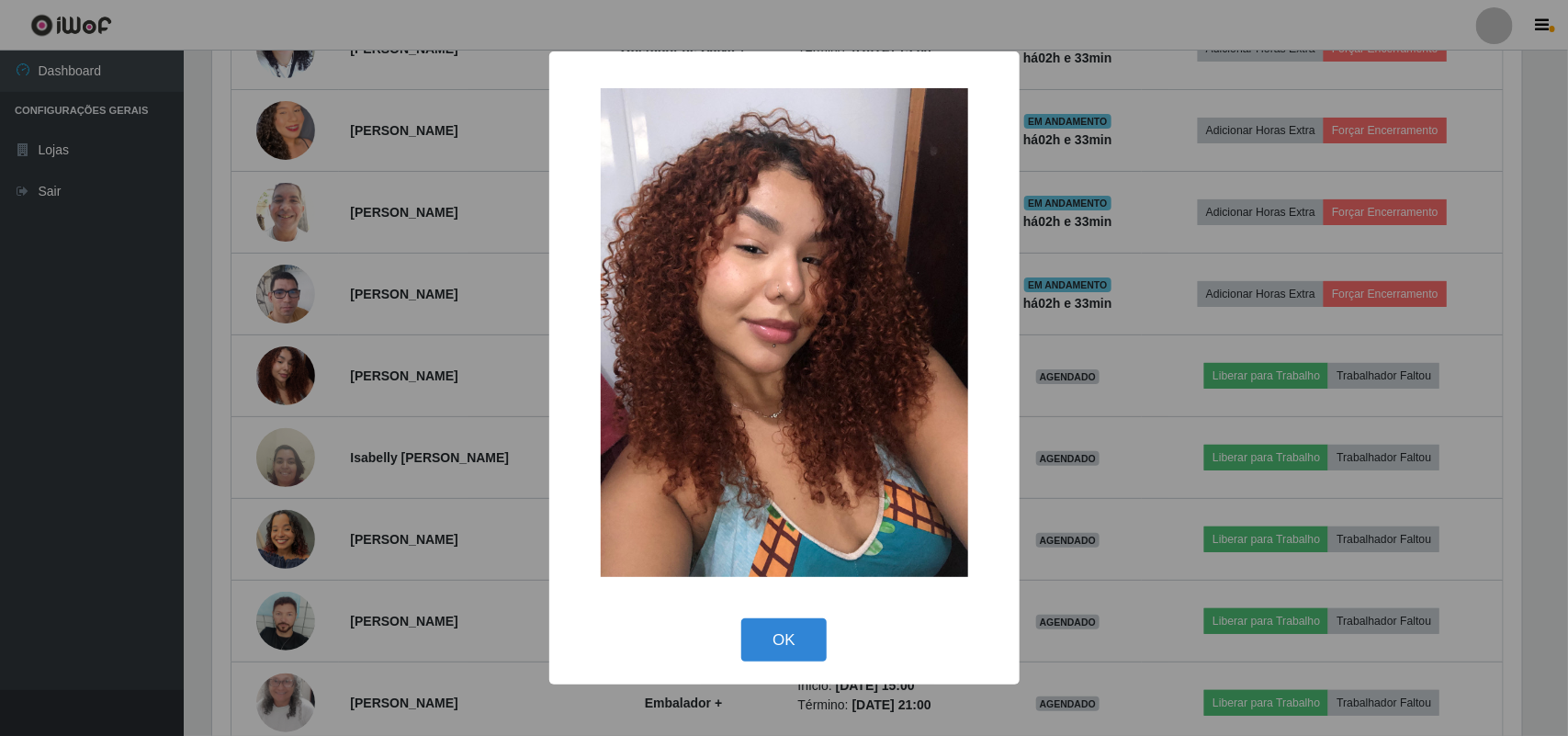
click at [276, 370] on div "× OK Cancel" at bounding box center [784, 368] width 1568 height 736
